Goal: Information Seeking & Learning: Learn about a topic

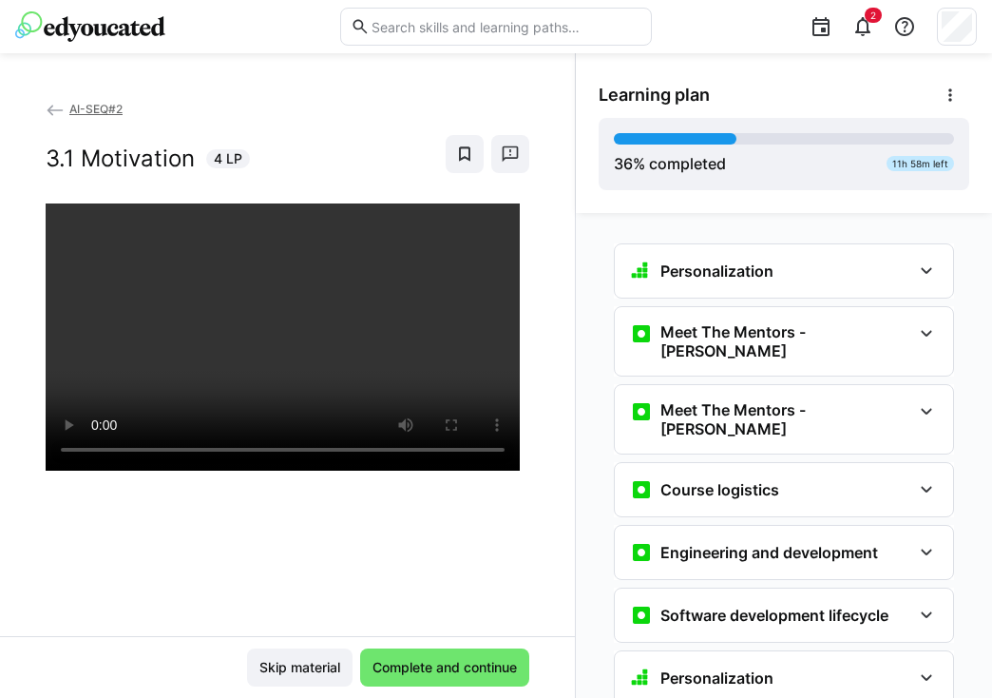
scroll to position [2148, 0]
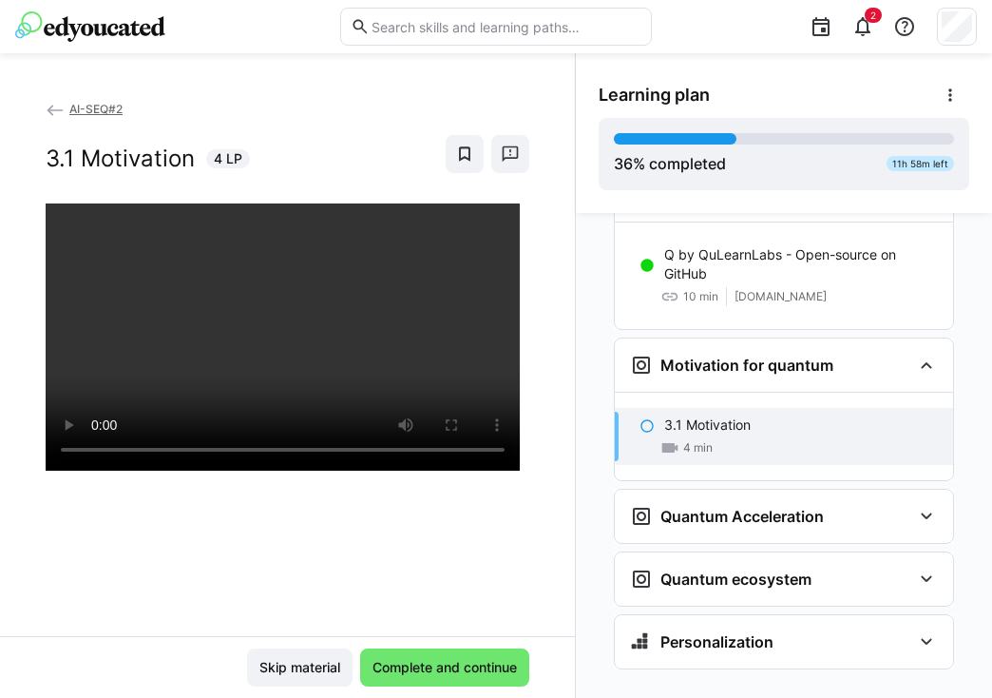
click at [476, 691] on div "Skip material Complete and continue" at bounding box center [287, 667] width 575 height 62
click at [479, 686] on div "Skip material Complete and continue" at bounding box center [287, 667] width 575 height 62
click at [480, 664] on span "Complete and continue" at bounding box center [445, 667] width 150 height 19
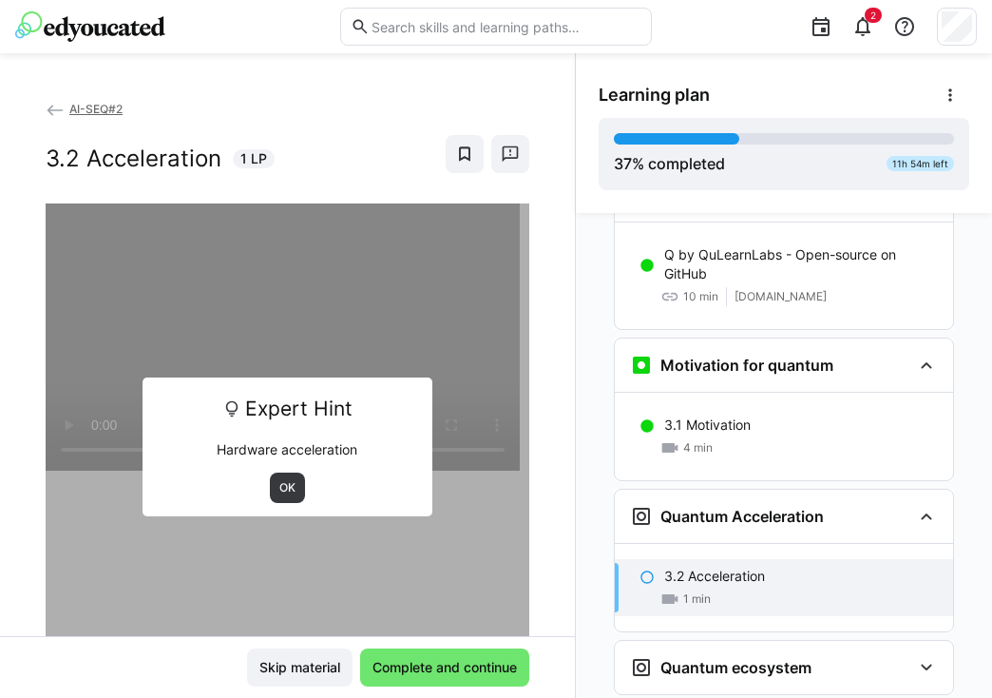
click at [284, 476] on span "OK" at bounding box center [287, 487] width 35 height 30
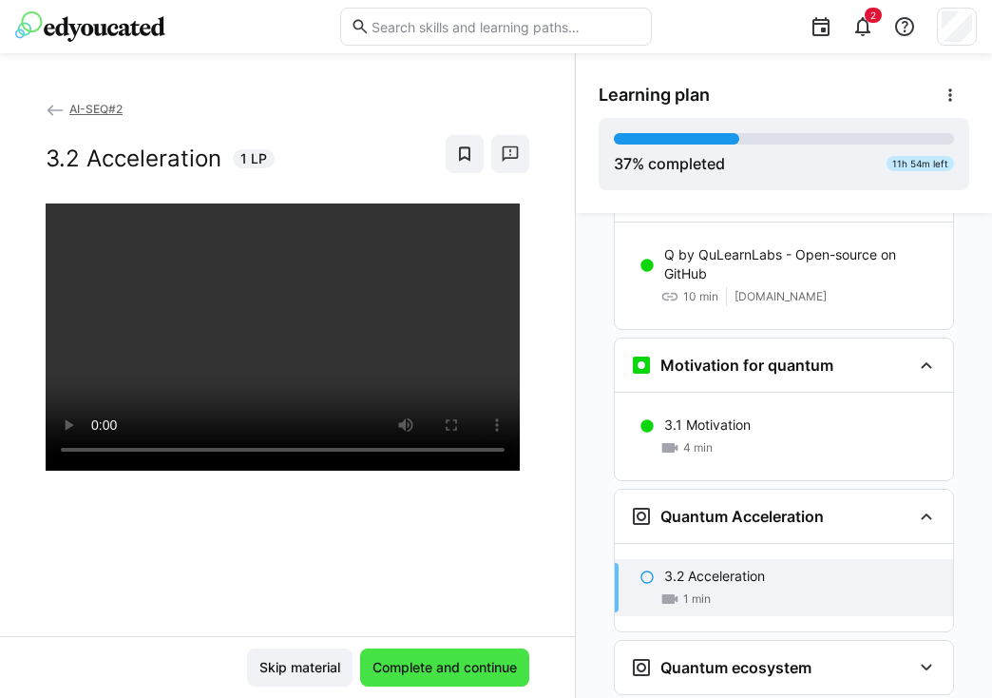
click at [399, 667] on span "Complete and continue" at bounding box center [445, 667] width 150 height 19
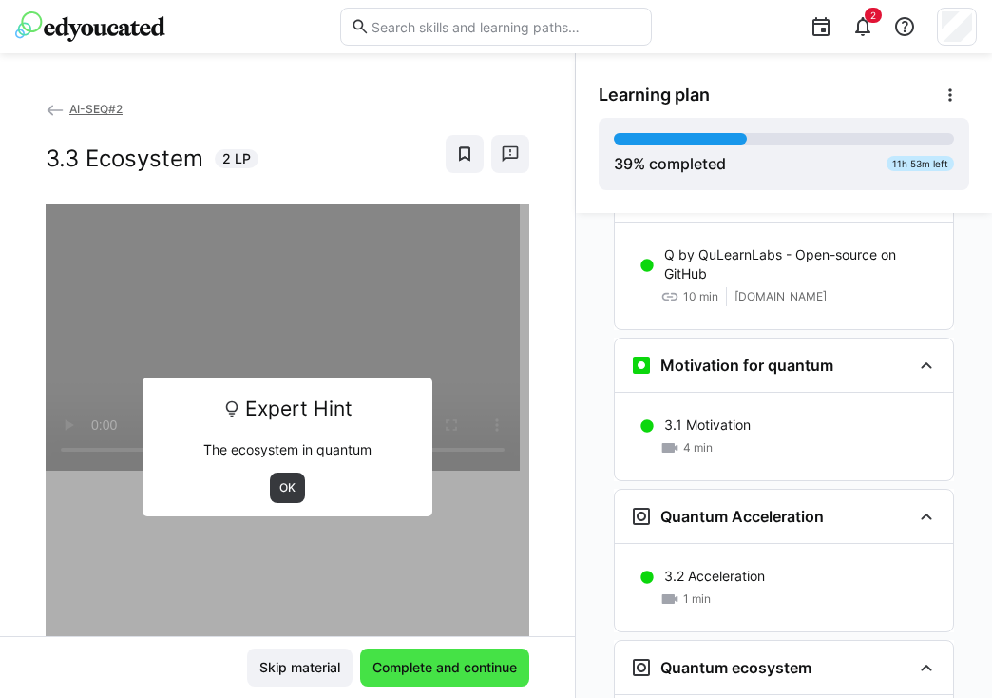
scroll to position [2237, 0]
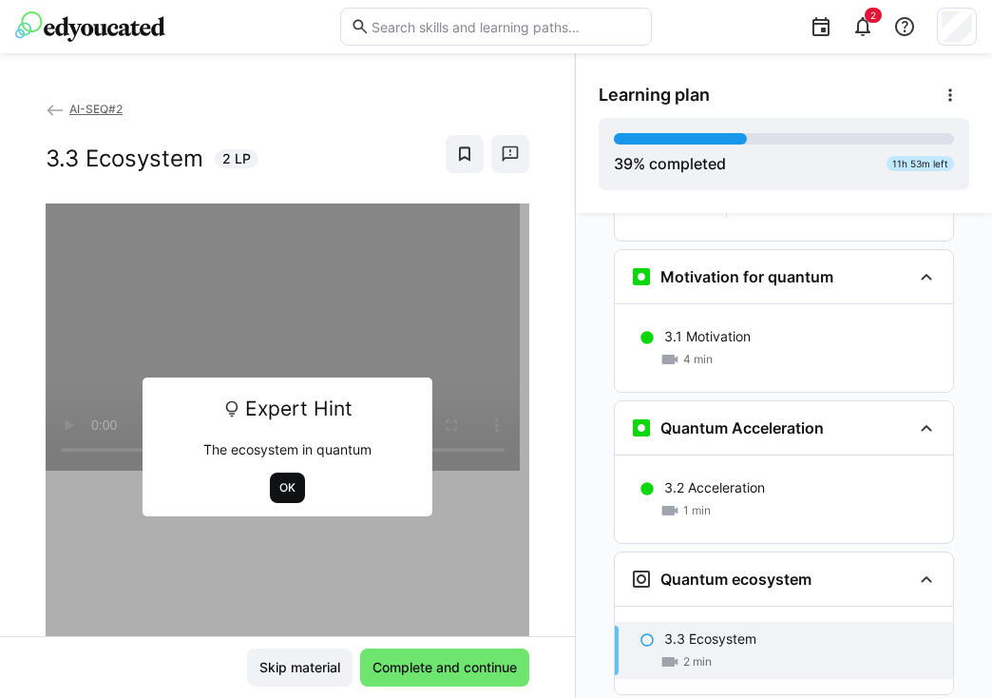
click at [286, 480] on span "OK" at bounding box center [288, 487] width 20 height 15
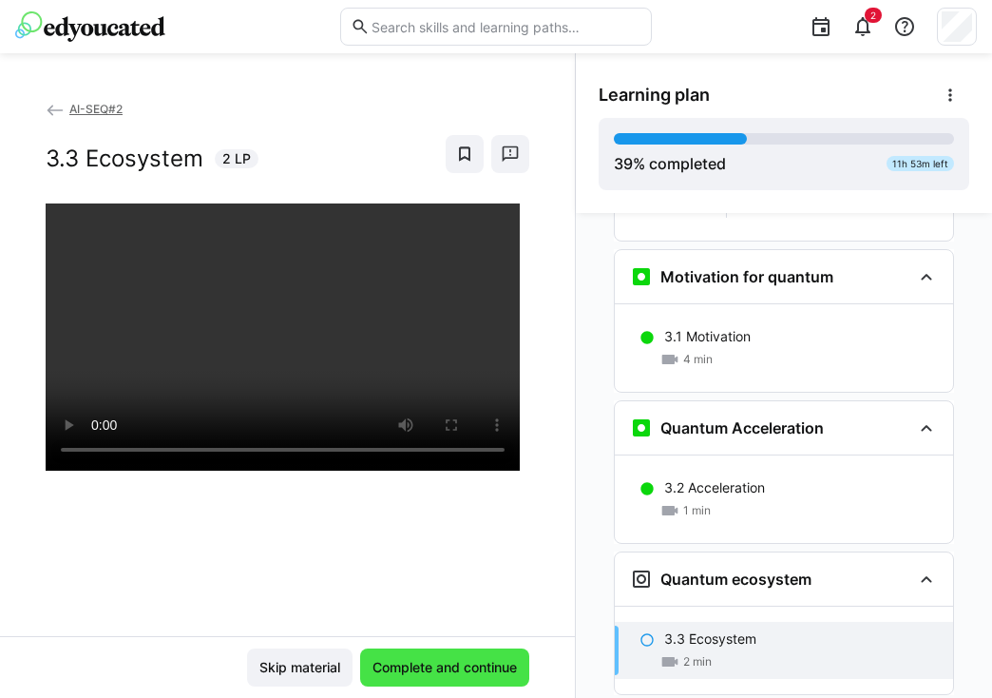
click at [416, 675] on span "Complete and continue" at bounding box center [445, 667] width 150 height 19
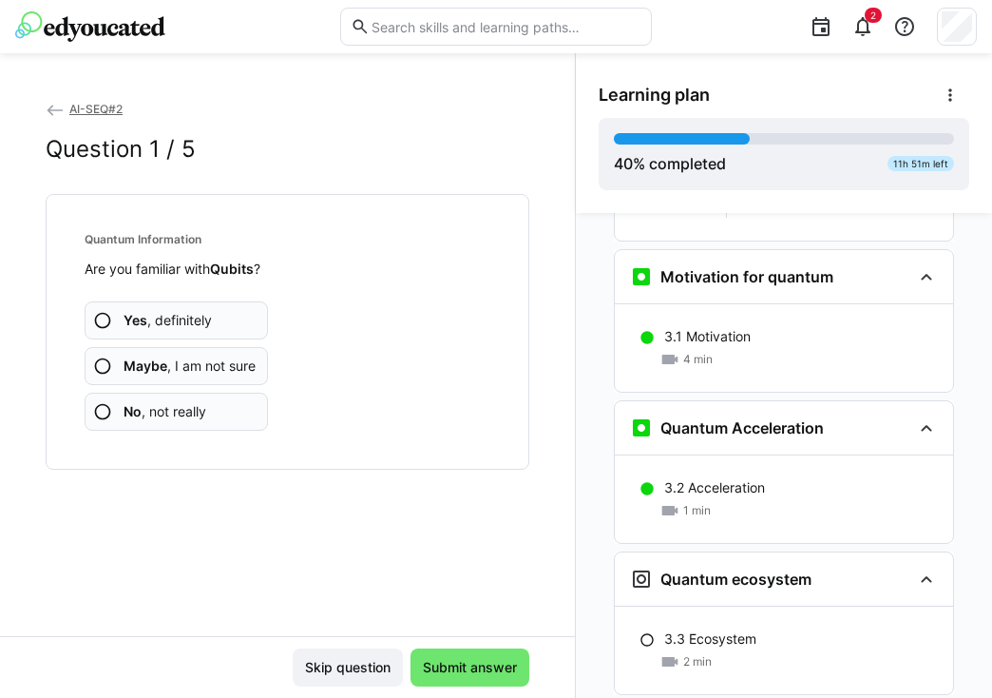
scroll to position [2325, 0]
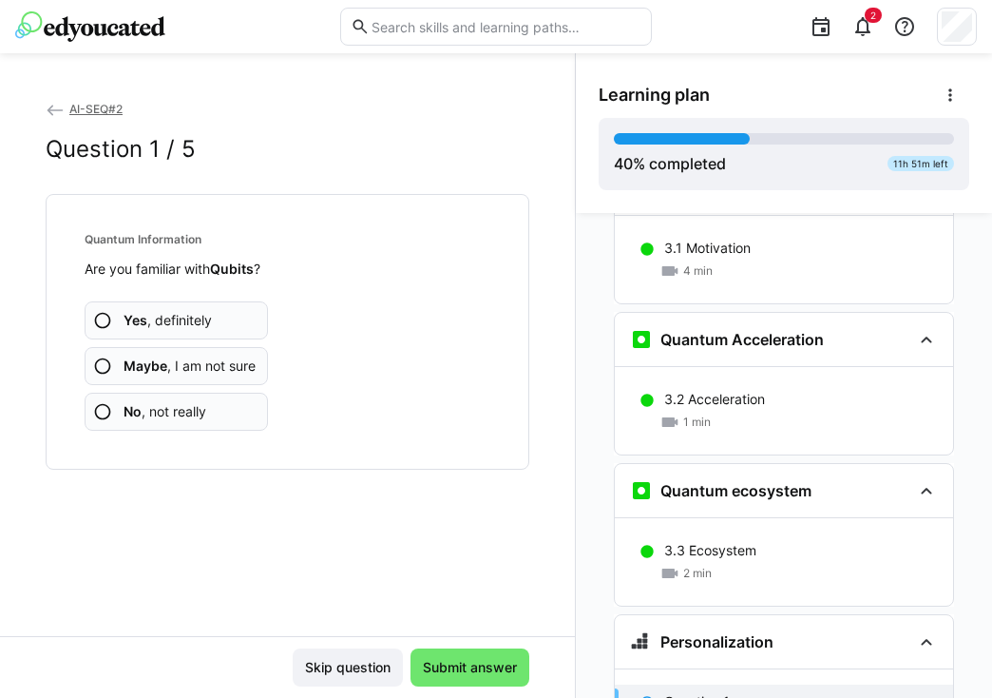
click at [192, 413] on span "No , not really" at bounding box center [165, 411] width 83 height 19
click at [205, 369] on span "Maybe , I am not sure" at bounding box center [190, 365] width 132 height 19
click at [202, 370] on span "Maybe , I am not sure" at bounding box center [190, 365] width 132 height 19
click at [188, 414] on span "No , not really" at bounding box center [165, 411] width 83 height 19
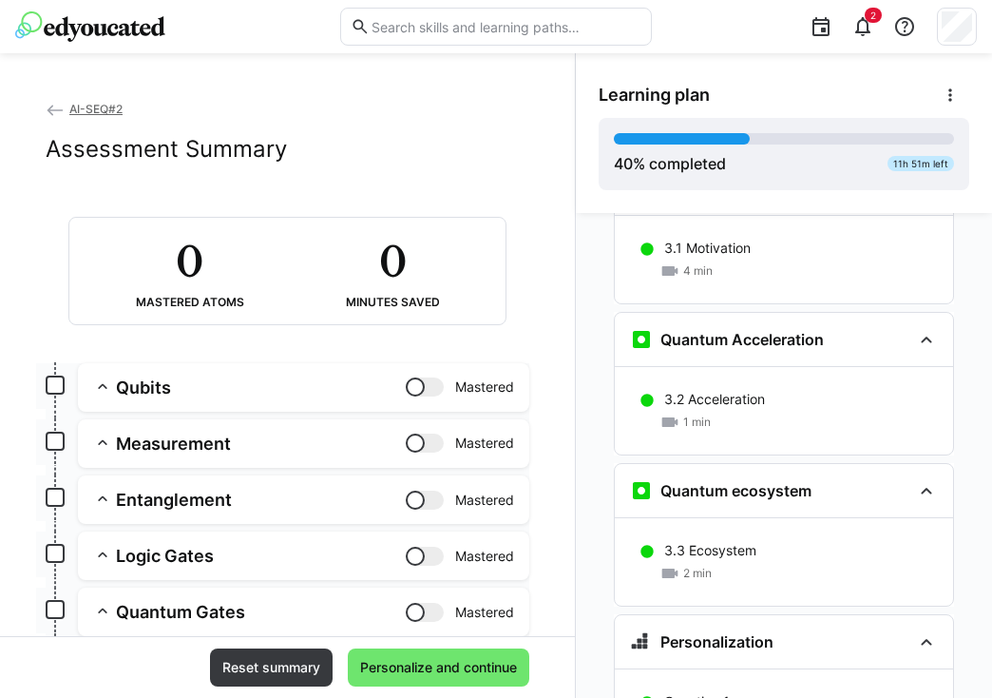
scroll to position [92, 0]
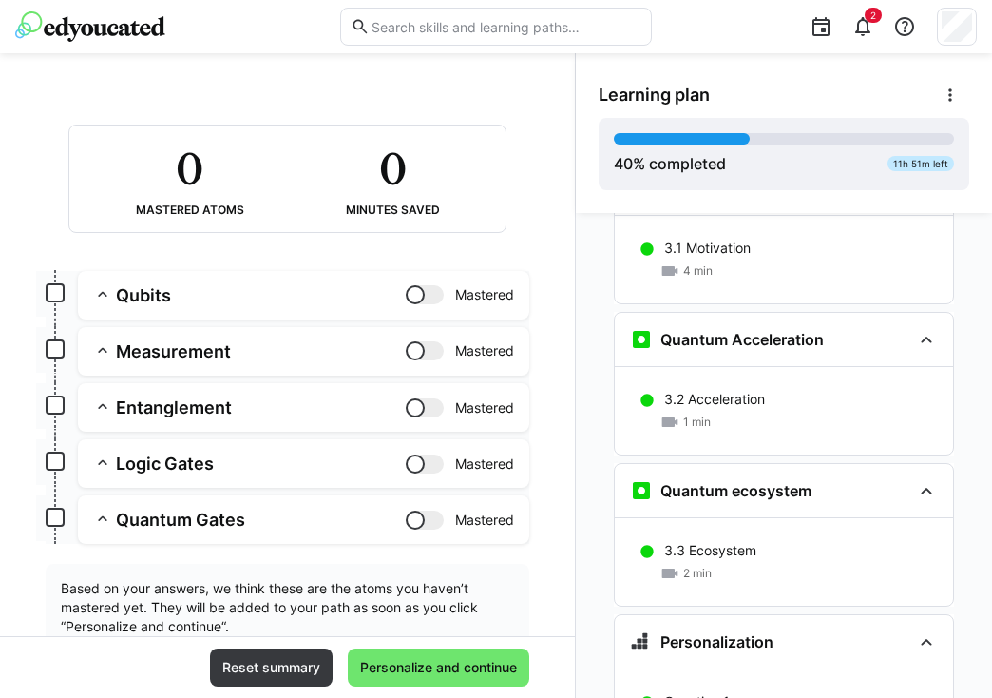
click at [419, 285] on div at bounding box center [425, 294] width 38 height 19
click at [425, 290] on div at bounding box center [434, 294] width 19 height 19
click at [410, 342] on div at bounding box center [415, 350] width 19 height 19
click at [410, 342] on div at bounding box center [425, 350] width 38 height 19
click at [408, 401] on div at bounding box center [415, 407] width 19 height 19
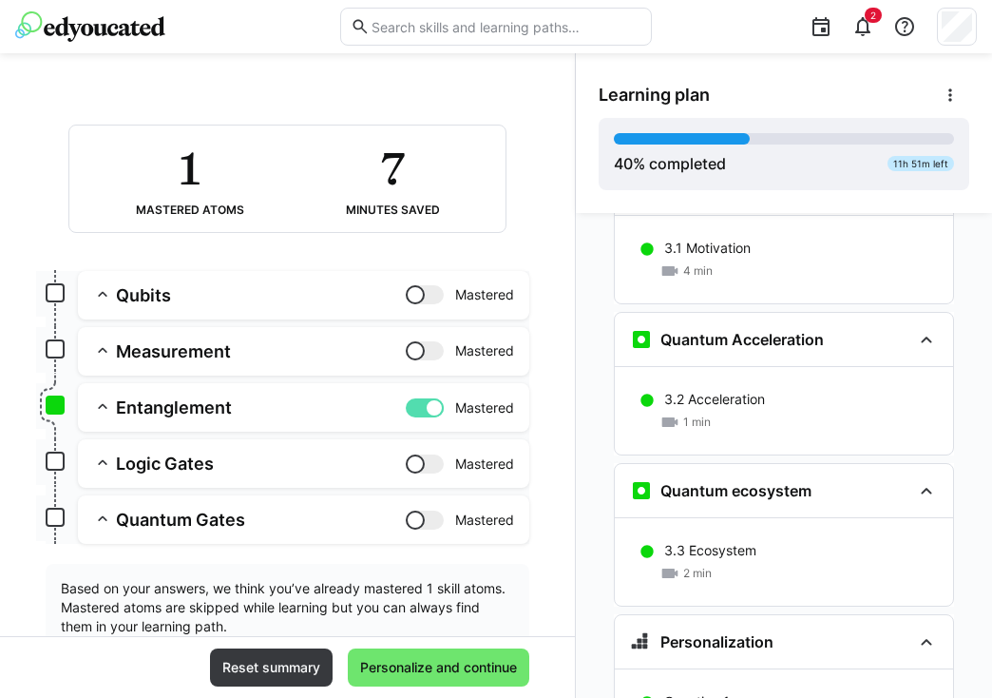
click at [408, 401] on div at bounding box center [425, 407] width 38 height 19
click at [409, 464] on div at bounding box center [415, 463] width 19 height 19
click at [409, 464] on div at bounding box center [425, 463] width 38 height 19
click at [410, 519] on div at bounding box center [415, 519] width 19 height 19
click at [410, 519] on div at bounding box center [425, 519] width 38 height 19
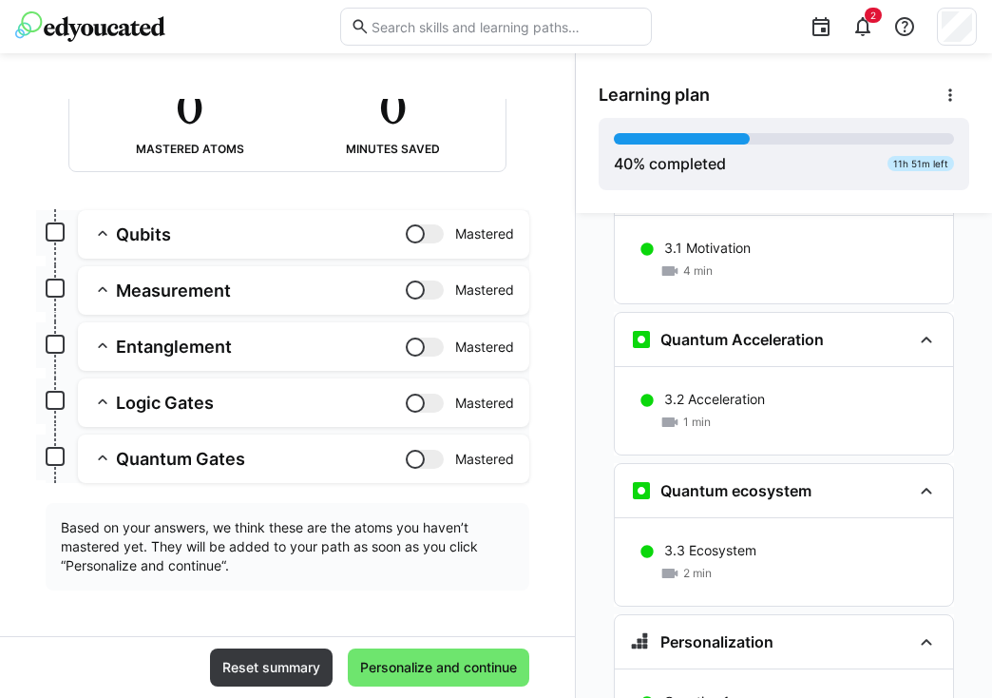
scroll to position [153, 0]
click at [433, 661] on span "Personalize and continue" at bounding box center [438, 667] width 163 height 19
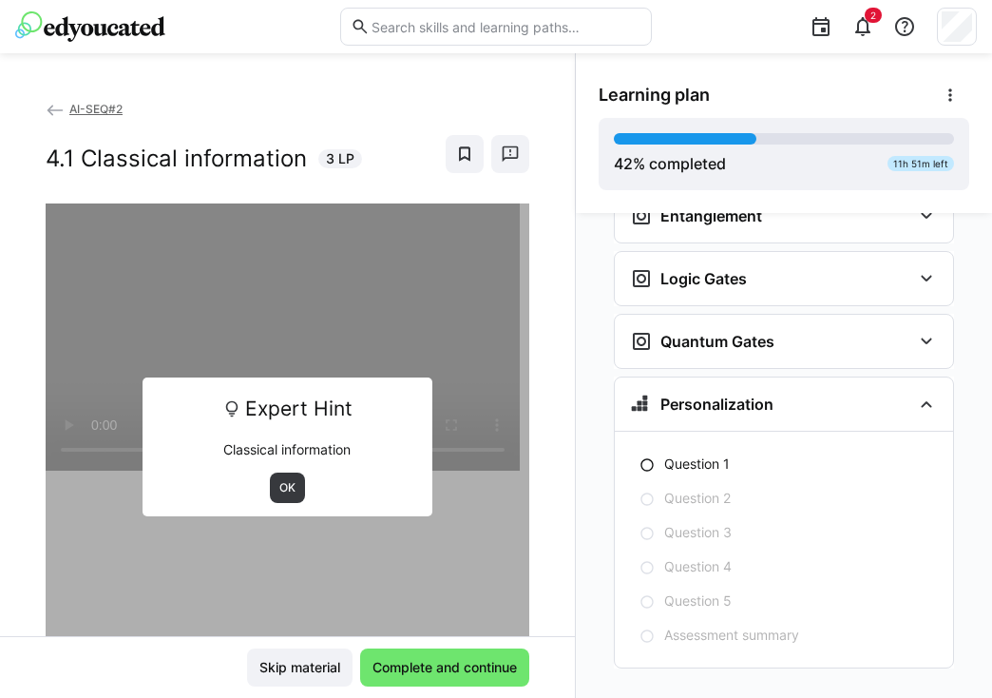
scroll to position [3137, 0]
click at [282, 483] on span "OK" at bounding box center [288, 487] width 20 height 15
